Goal: Communication & Community: Connect with others

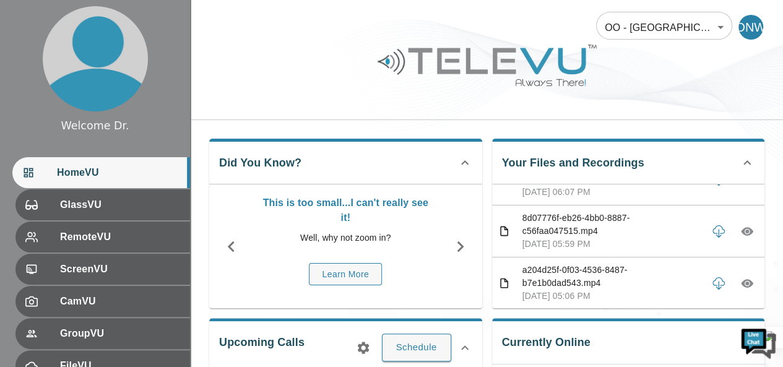
scroll to position [240, 0]
click at [641, 222] on p "8d07776f-eb26-4bb0-8887-c56faa047515.mp4" at bounding box center [611, 224] width 179 height 26
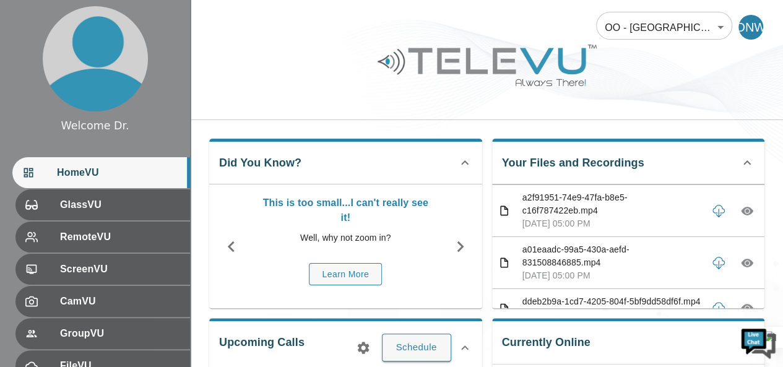
scroll to position [507, 0]
click at [456, 301] on div "This is too small...I can't really see it! Well, why not zoom in? Learn More" at bounding box center [345, 246] width 273 height 124
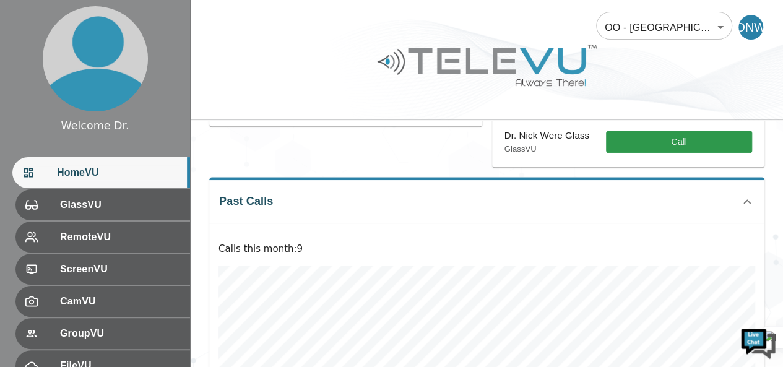
scroll to position [228, 0]
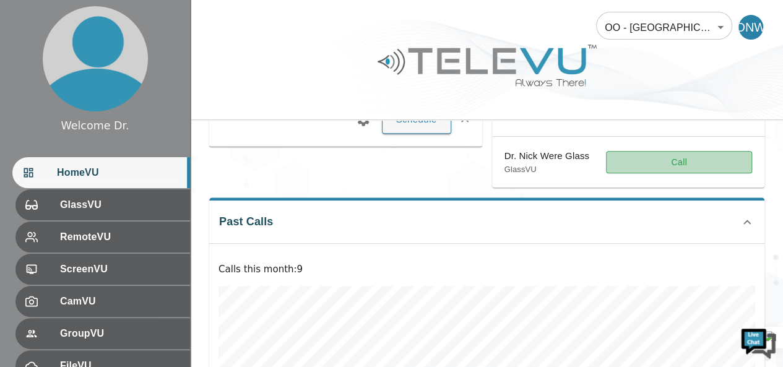
click at [649, 164] on button "Call" at bounding box center [679, 162] width 146 height 23
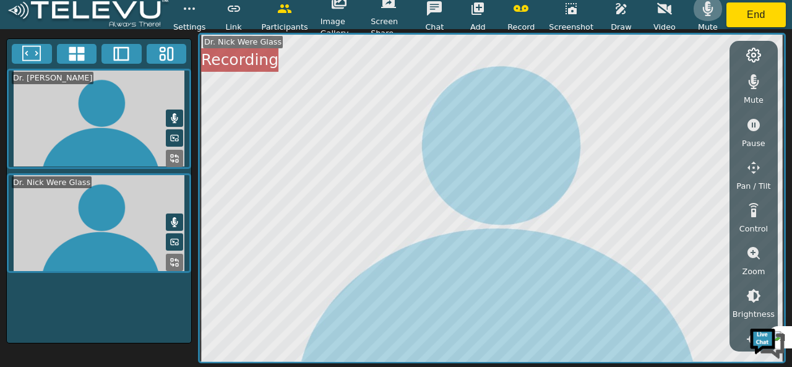
drag, startPoint x: 651, startPoint y: 168, endPoint x: 702, endPoint y: 15, distance: 161.1
click at [702, 15] on icon "button" at bounding box center [708, 8] width 15 height 15
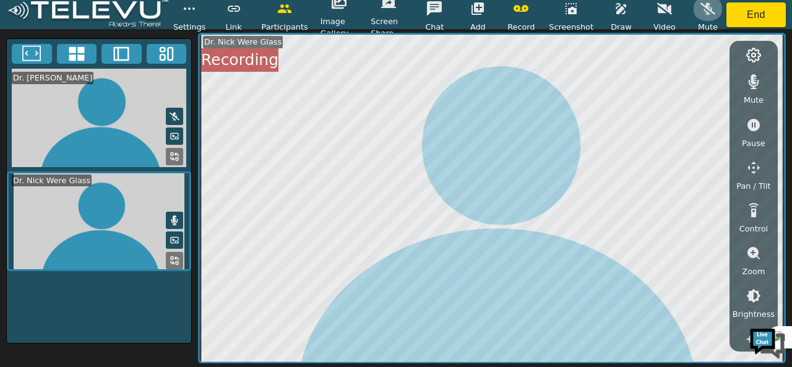
click at [702, 15] on icon "button" at bounding box center [708, 8] width 15 height 15
click at [751, 83] on icon "button" at bounding box center [753, 81] width 15 height 15
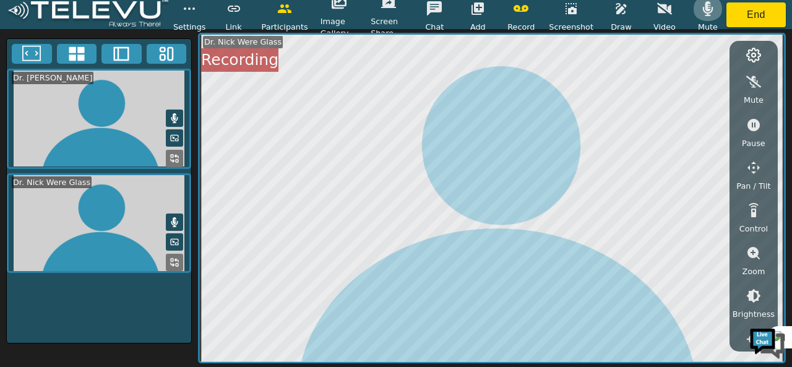
click at [703, 12] on icon "button" at bounding box center [708, 8] width 11 height 15
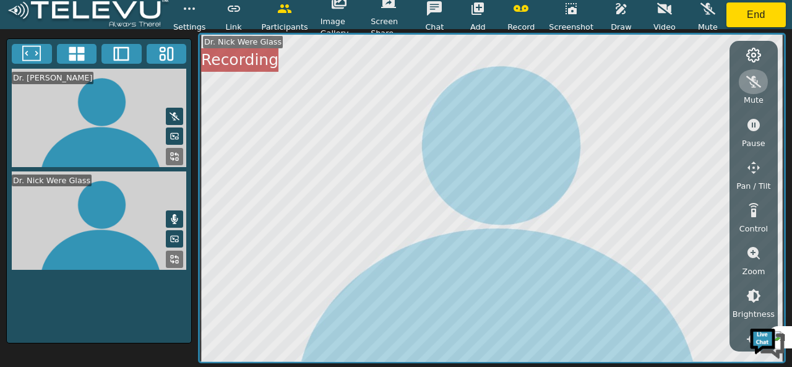
click at [758, 82] on icon "button" at bounding box center [753, 81] width 15 height 15
